Goal: Transaction & Acquisition: Purchase product/service

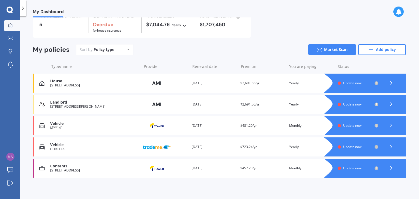
scroll to position [24, 0]
click at [389, 149] on icon at bounding box center [391, 146] width 5 height 5
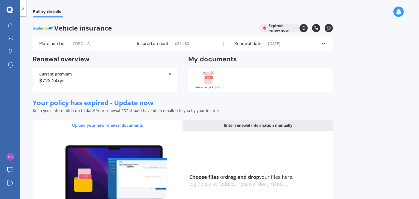
click at [322, 42] on icon at bounding box center [323, 43] width 5 height 5
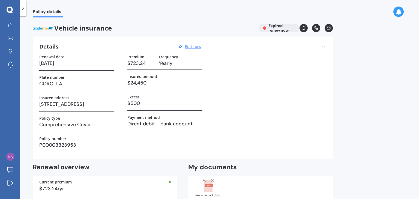
click at [190, 48] on u "Edit now" at bounding box center [193, 46] width 16 height 5
select select "01"
select select "04"
select select "2023"
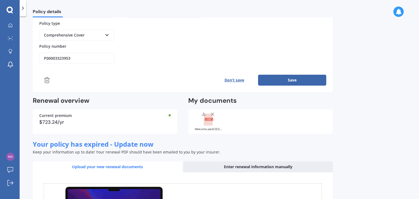
scroll to position [126, 0]
click at [37, 77] on div "Details Editing... Policy provider Trade Me Insurance AA AMI AMP ANZ ASB [PERSO…" at bounding box center [183, 1] width 300 height 182
click at [45, 79] on icon at bounding box center [47, 80] width 4 height 5
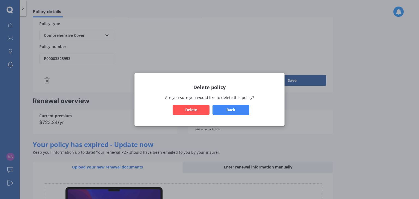
click at [208, 110] on button "Delete" at bounding box center [191, 110] width 37 height 10
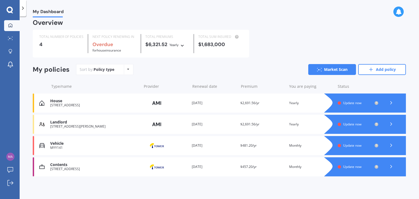
scroll to position [5, 0]
click at [351, 103] on span "Update now" at bounding box center [352, 102] width 18 height 5
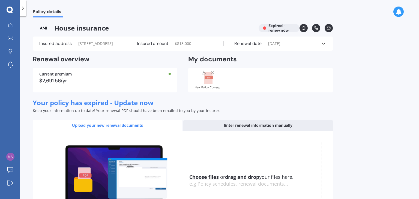
click at [324, 46] on icon at bounding box center [323, 43] width 5 height 5
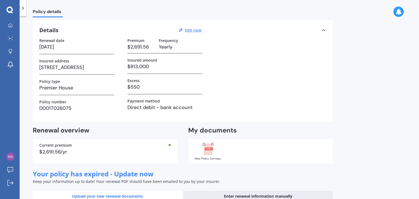
scroll to position [16, 0]
click at [145, 66] on h3 "$813,000" at bounding box center [164, 67] width 75 height 8
click at [192, 31] on u "Edit now" at bounding box center [193, 30] width 16 height 5
select select "29"
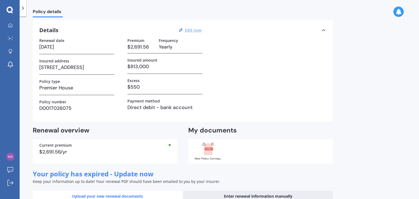
select select "10"
select select "2022"
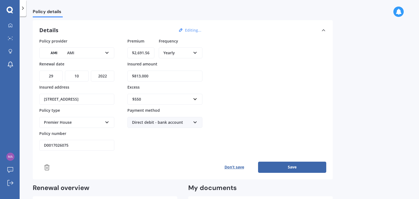
click at [57, 75] on select "DD 01 02 03 04 05 06 07 08 09 10 11 12 13 14 15 16 17 18 19 20 21 22 23 24 25 2…" at bounding box center [50, 76] width 23 height 11
select select "30"
click at [39, 71] on select "DD 01 02 03 04 05 06 07 08 09 10 11 12 13 14 15 16 17 18 19 20 21 22 23 24 25 2…" at bounding box center [50, 76] width 23 height 11
click at [105, 76] on select "YYYY 2027 2026 2025 2024 2023 2022 2021 2020 2019 2018 2017 2016 2015 2014 2013…" at bounding box center [102, 76] width 23 height 11
select select "2025"
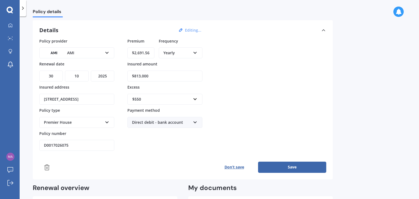
click at [91, 71] on select "YYYY 2027 2026 2025 2024 2023 2022 2021 2020 2019 2018 2017 2016 2015 2014 2013…" at bounding box center [102, 76] width 23 height 11
click at [146, 52] on input "$2,691.56" at bounding box center [140, 53] width 27 height 11
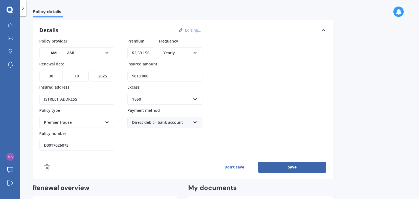
click at [146, 52] on input "$2,691.56" at bounding box center [140, 53] width 27 height 11
paste input "4,440.53"
type input "$4,440.53"
click at [244, 67] on div "Policy provider AMI AA AMI AMP ANZ ASB Ando BNZ Co-Operative Bank FMG Initio Ki…" at bounding box center [182, 94] width 287 height 113
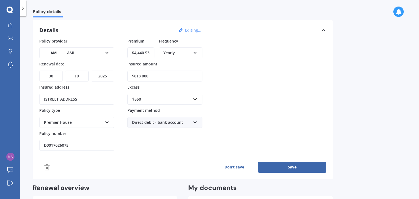
click at [139, 73] on input "$813,000" at bounding box center [164, 76] width 75 height 11
paste input "988"
type input "$988,000"
click at [253, 91] on div "Policy provider AMI AA AMI AMP ANZ ASB Ando BNZ Co-Operative Bank FMG Initio Ki…" at bounding box center [182, 94] width 287 height 113
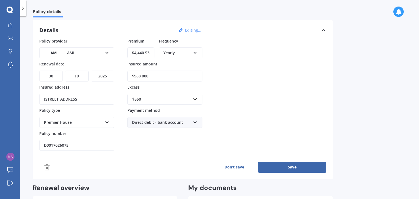
click at [140, 101] on div "$550" at bounding box center [161, 99] width 59 height 6
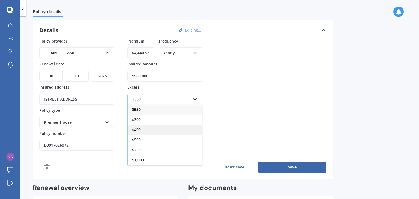
scroll to position [19, 0]
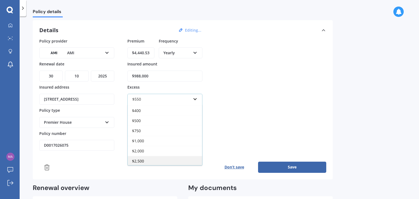
click at [140, 159] on span "$2,500" at bounding box center [138, 161] width 12 height 5
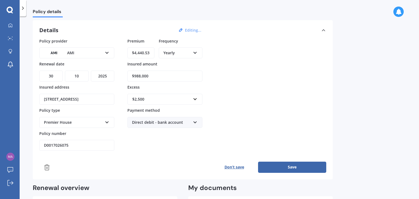
click at [279, 95] on div "Policy provider AMI AA AMI AMP ANZ ASB Ando BNZ Co-Operative Bank FMG Initio Ki…" at bounding box center [182, 94] width 287 height 113
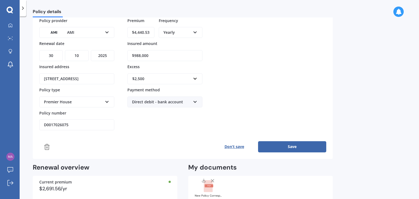
click at [65, 101] on div "Premier House" at bounding box center [73, 102] width 59 height 6
click at [63, 132] on div "Home Plus" at bounding box center [77, 132] width 74 height 10
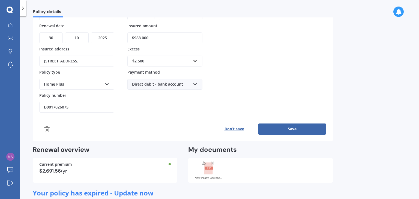
scroll to position [56, 0]
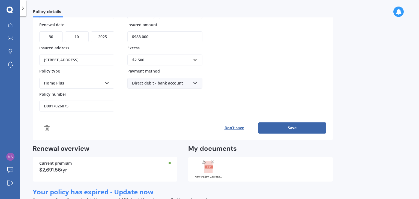
click at [69, 103] on input "D0017026075" at bounding box center [76, 106] width 75 height 11
paste input "HOMA0033230"
type input "HOMA00332305"
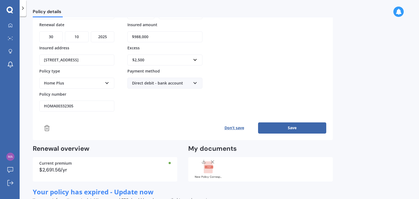
click at [286, 123] on button "Save" at bounding box center [292, 128] width 68 height 11
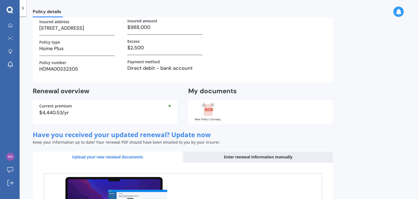
scroll to position [0, 0]
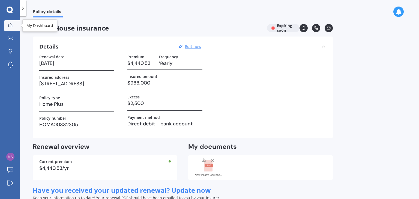
click at [13, 26] on div at bounding box center [10, 25] width 8 height 5
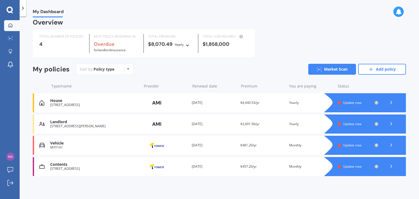
scroll to position [5, 0]
click at [390, 123] on icon at bounding box center [391, 123] width 5 height 5
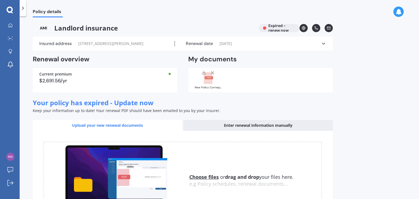
click at [287, 41] on div "Renewal date [DATE]" at bounding box center [248, 43] width 146 height 5
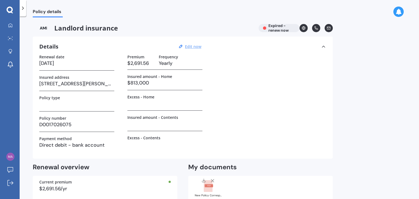
click at [190, 46] on u "Edit now" at bounding box center [193, 46] width 16 height 5
select select "29"
select select "10"
select select "2022"
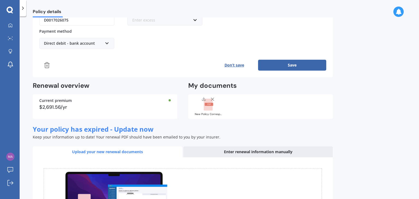
scroll to position [141, 0]
click at [45, 66] on icon at bounding box center [47, 65] width 7 height 7
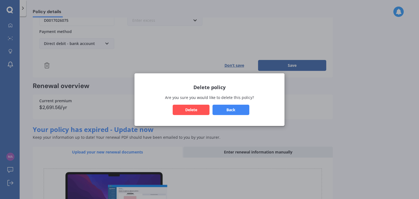
click at [200, 111] on button "Delete" at bounding box center [191, 110] width 37 height 10
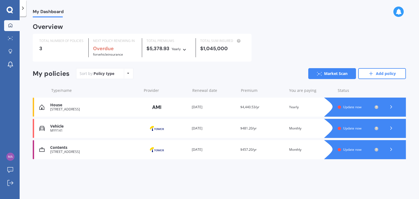
click at [394, 128] on div at bounding box center [391, 128] width 16 height 8
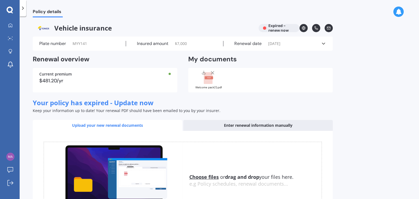
click at [155, 43] on label "Insured amount" at bounding box center [152, 43] width 31 height 5
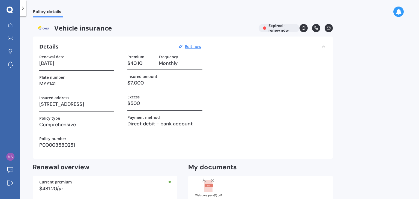
click at [191, 49] on div "Details Edit now" at bounding box center [121, 46] width 164 height 7
click at [191, 48] on u "Edit now" at bounding box center [193, 46] width 16 height 5
select select "20"
select select "06"
select select "2023"
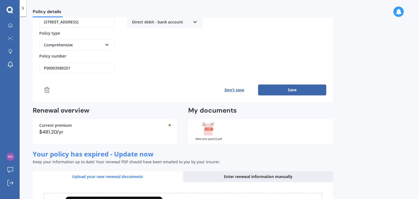
scroll to position [120, 0]
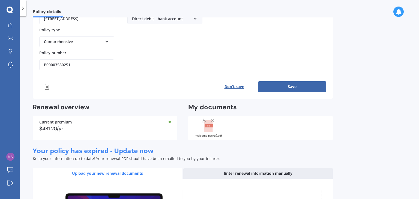
click at [46, 84] on icon at bounding box center [47, 87] width 7 height 7
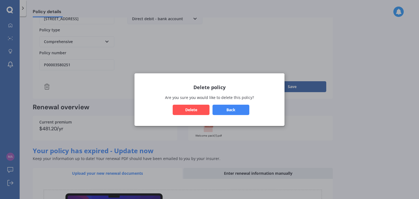
click at [191, 117] on div "Delete policy Are you sure you would like to delete this policy? Back Delete" at bounding box center [210, 99] width 150 height 53
click at [194, 111] on button "Delete" at bounding box center [191, 110] width 37 height 10
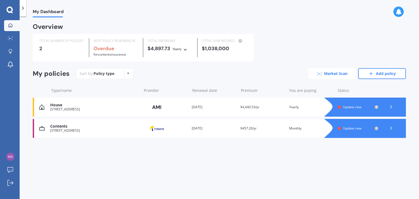
click at [334, 72] on link "Market Scan" at bounding box center [332, 73] width 48 height 11
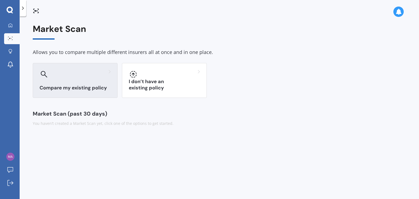
click at [88, 75] on div at bounding box center [75, 74] width 71 height 9
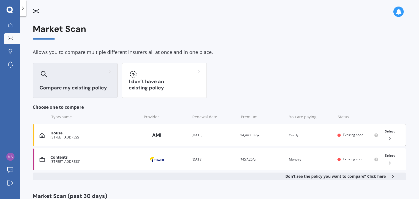
click at [78, 138] on div "[STREET_ADDRESS]" at bounding box center [95, 138] width 88 height 4
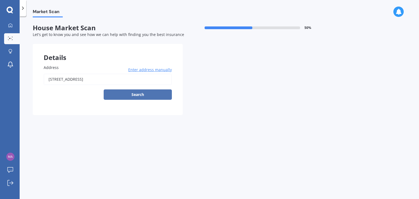
click at [143, 92] on button "Search" at bounding box center [138, 95] width 68 height 10
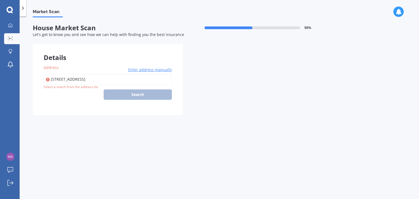
type input "[STREET_ADDRESS]"
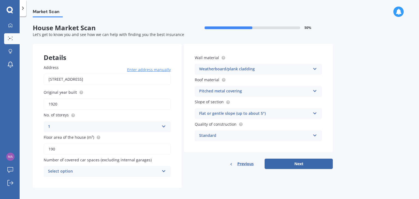
click at [54, 104] on input "1920" at bounding box center [107, 104] width 127 height 11
click at [37, 104] on div "Address [STREET_ADDRESS] Enter address manually Search Original year built 1920…" at bounding box center [107, 121] width 149 height 134
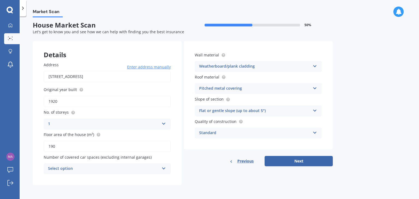
click at [115, 164] on div "Select option 0 1 2 3 4 5+" at bounding box center [107, 169] width 127 height 11
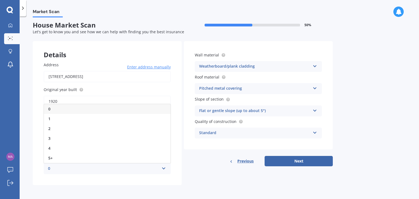
click at [103, 109] on div "0" at bounding box center [107, 109] width 127 height 10
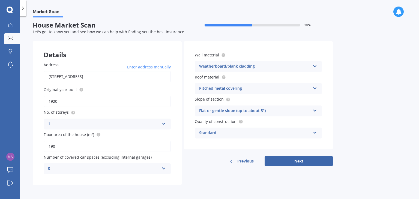
click at [283, 131] on div "Standard" at bounding box center [254, 133] width 111 height 7
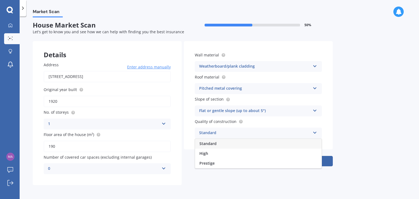
click at [283, 131] on div "Standard" at bounding box center [254, 133] width 111 height 7
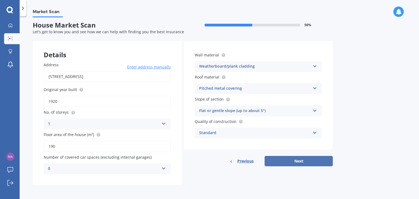
click at [296, 161] on button "Next" at bounding box center [299, 161] width 68 height 10
select select "28"
select select "11"
select select "1988"
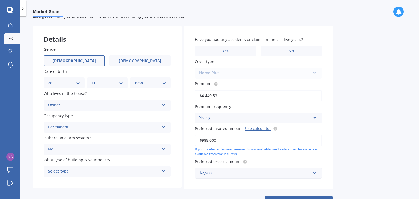
scroll to position [28, 0]
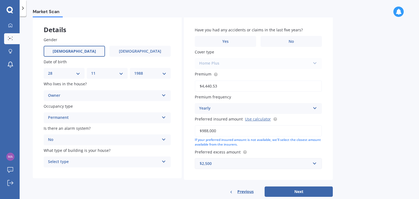
click at [103, 135] on div "No Yes, monitored Yes, not monitored No" at bounding box center [107, 140] width 127 height 11
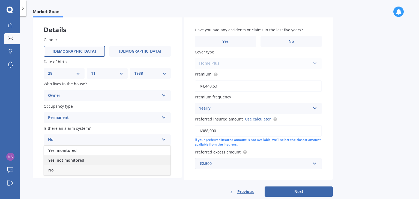
click at [98, 159] on div "Yes, not monitored" at bounding box center [107, 161] width 127 height 10
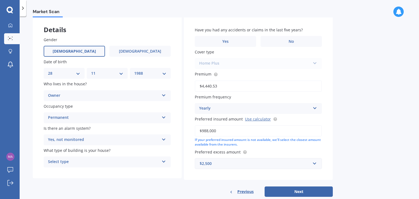
click at [98, 159] on div "Select type Freestanding Multi-unit (in a block of 6 or less) Multi-unit (in a …" at bounding box center [107, 162] width 127 height 11
click at [87, 171] on div "Freestanding" at bounding box center [107, 173] width 127 height 10
click at [275, 37] on label "No" at bounding box center [291, 41] width 61 height 11
click at [0, 0] on input "No" at bounding box center [0, 0] width 0 height 0
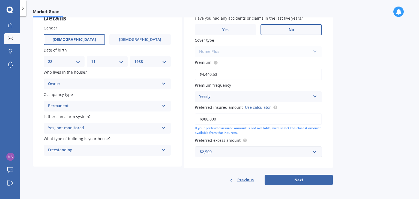
drag, startPoint x: 230, startPoint y: 119, endPoint x: 193, endPoint y: 119, distance: 36.6
click at [193, 119] on div "Have you had any accidents or claims in the last five years? Yes No Cover type …" at bounding box center [258, 86] width 149 height 164
type input "$1,000,000"
click at [402, 144] on div "Market Scan House Market Scan 70 % Let's get to know you and see how we can hel…" at bounding box center [220, 108] width 400 height 183
click at [278, 177] on button "Next" at bounding box center [299, 180] width 68 height 10
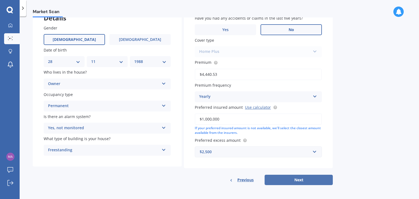
select select "28"
select select "11"
select select "1988"
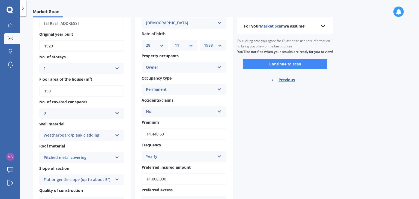
scroll to position [0, 0]
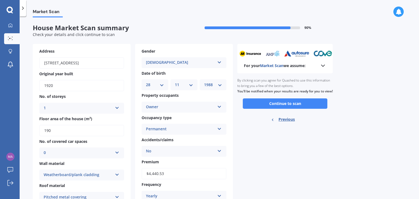
click at [324, 64] on icon at bounding box center [323, 66] width 7 height 7
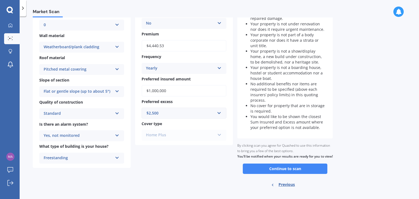
scroll to position [128, 0]
click at [293, 172] on button "Continue to scan" at bounding box center [285, 169] width 85 height 10
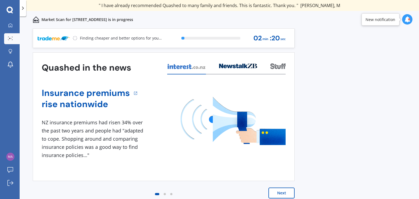
drag, startPoint x: 217, startPoint y: 187, endPoint x: 223, endPoint y: 144, distance: 43.7
click at [223, 144] on div "Quashed in the news Insurance premiums rise nationwide 1 NZ insurance premiums …" at bounding box center [164, 130] width 262 height 157
click at [289, 188] on button "Next" at bounding box center [282, 193] width 26 height 11
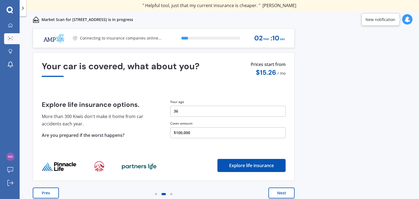
click at [289, 188] on button "Next" at bounding box center [282, 193] width 26 height 11
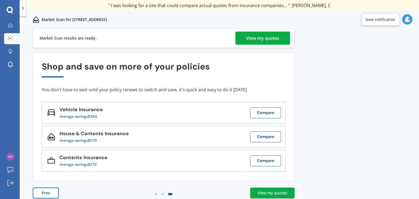
click at [265, 32] on div "View my quotes" at bounding box center [263, 38] width 33 height 13
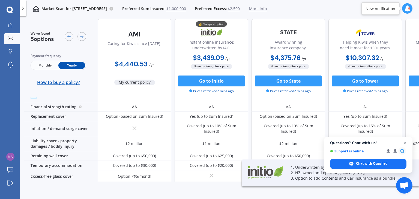
scroll to position [32, 0]
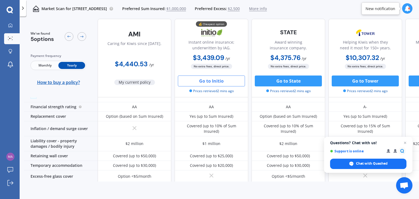
click at [209, 79] on button "Go to Initio" at bounding box center [211, 81] width 67 height 11
